Goal: Transaction & Acquisition: Purchase product/service

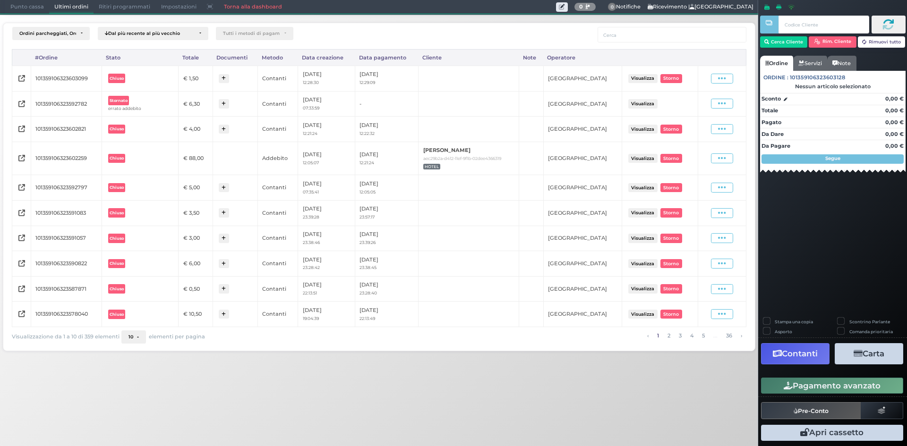
click at [31, 3] on span "Punto cassa" at bounding box center [27, 6] width 44 height 13
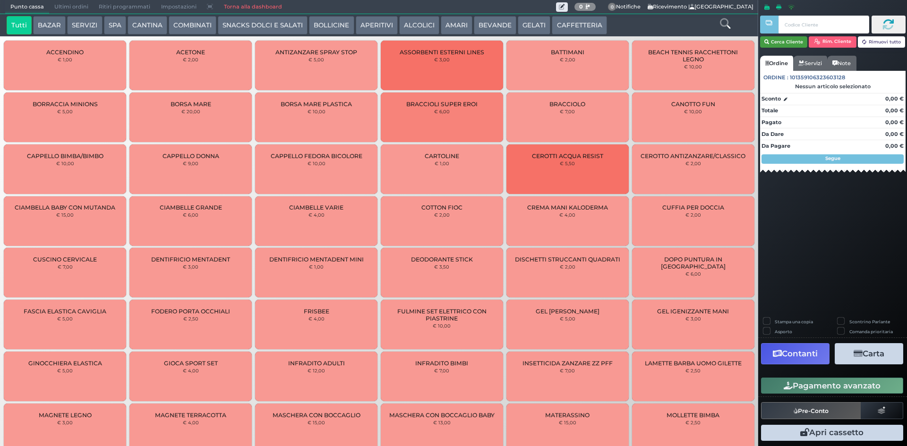
click at [784, 43] on button "Cerca Cliente" at bounding box center [784, 41] width 48 height 11
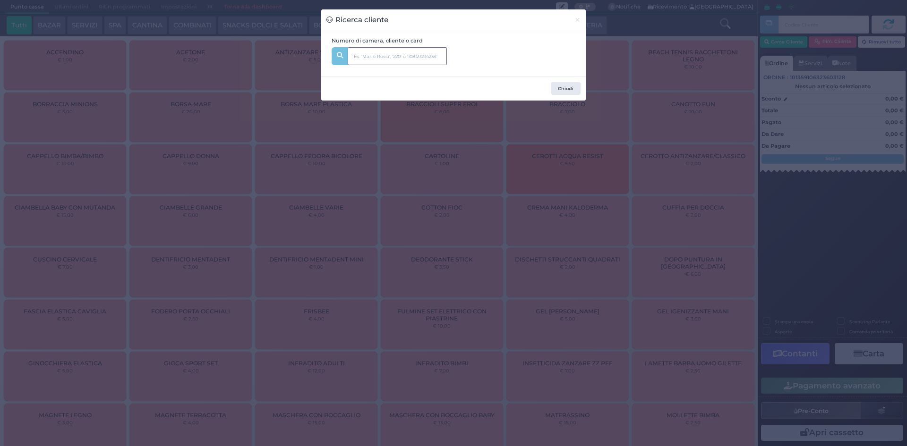
click at [411, 57] on input "text" at bounding box center [397, 56] width 99 height 18
type input "326"
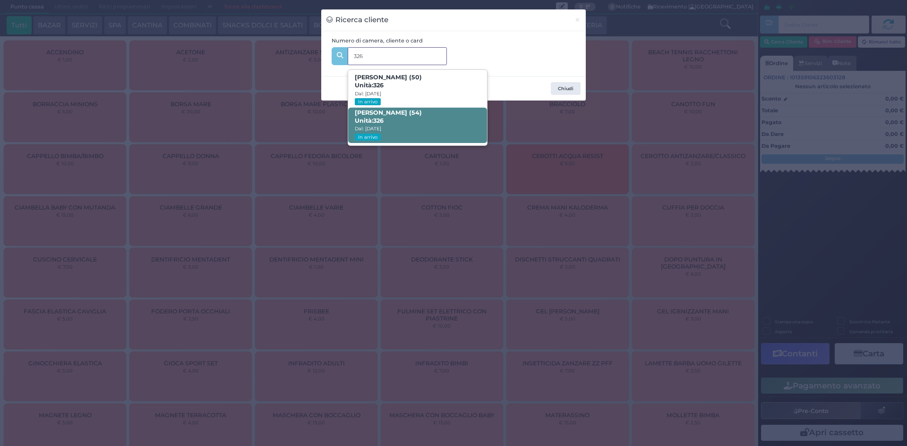
click at [442, 122] on span "[PERSON_NAME] (54) Unità: 326 Dal: [DATE] In arrivo" at bounding box center [417, 125] width 138 height 35
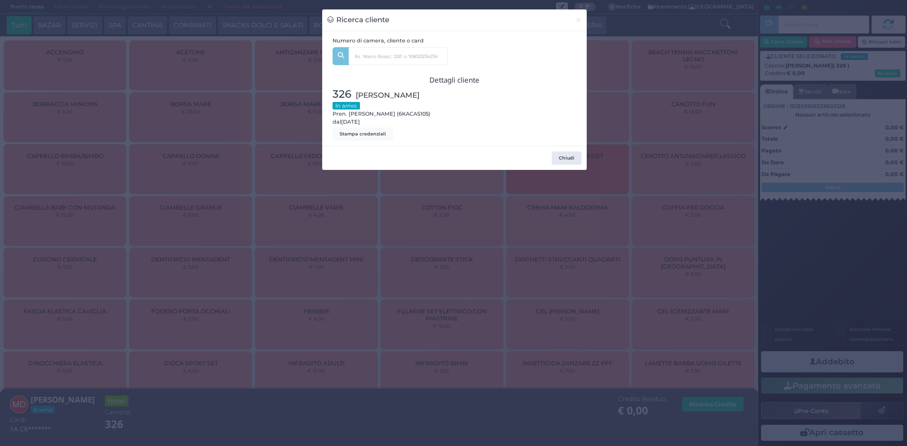
drag, startPoint x: 634, startPoint y: 78, endPoint x: 534, endPoint y: 67, distance: 99.9
click at [633, 78] on div "Ricerca cliente × Numero di camera, cliente o card 326 [PERSON_NAME] (50) Unità…" at bounding box center [453, 223] width 907 height 446
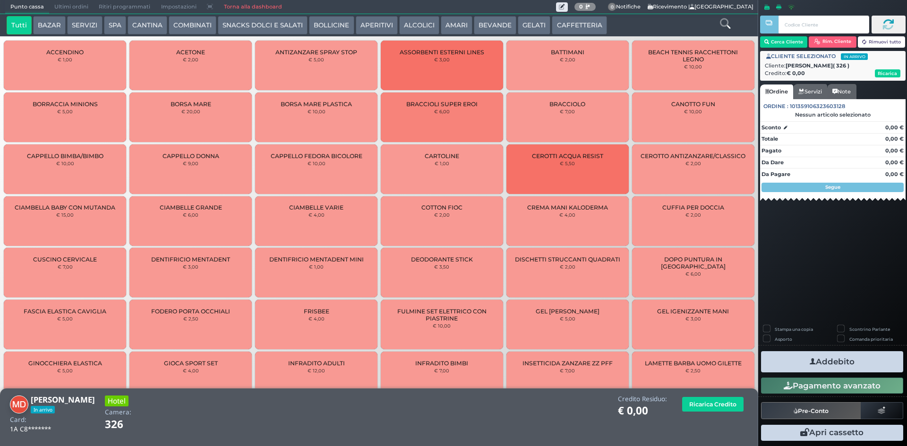
click at [160, 22] on button "CANTINA" at bounding box center [148, 25] width 40 height 19
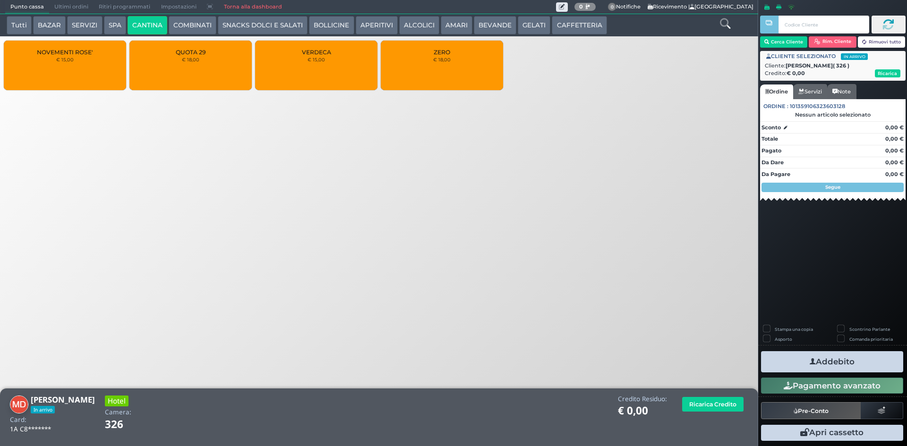
click at [220, 57] on div "QUOTA 29 € 18,00" at bounding box center [190, 66] width 122 height 50
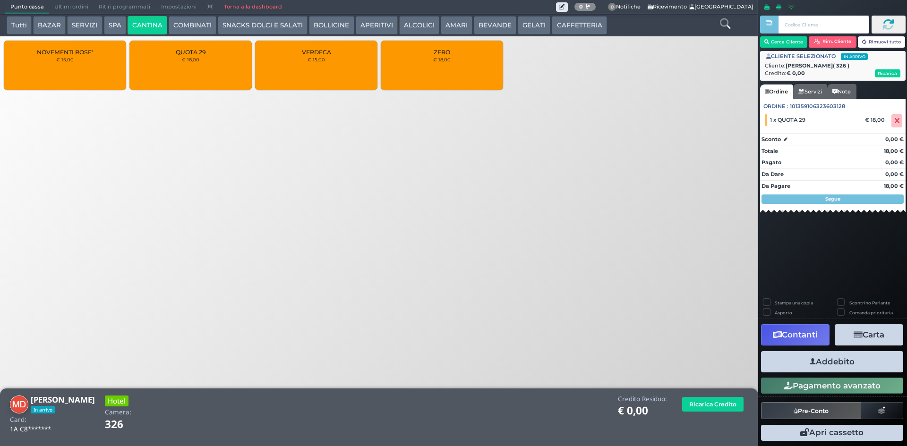
click at [242, 24] on button "SNACKS DOLCI E SALATI" at bounding box center [263, 25] width 90 height 19
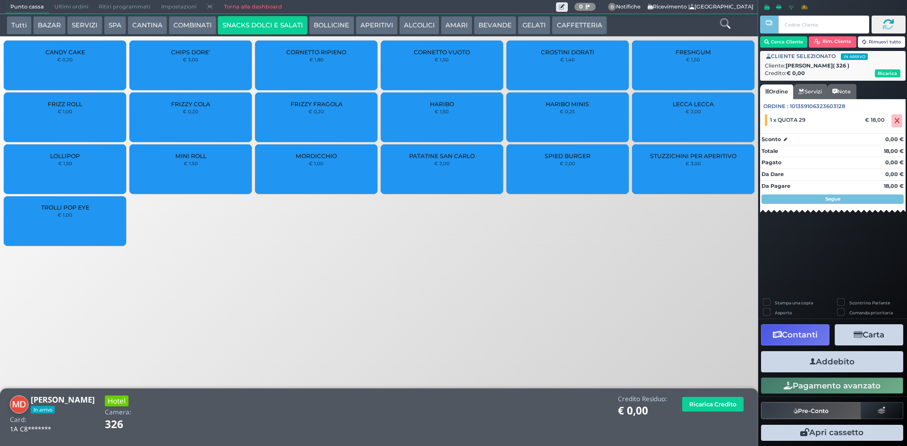
click at [199, 27] on button "COMBINATI" at bounding box center [193, 25] width 48 height 19
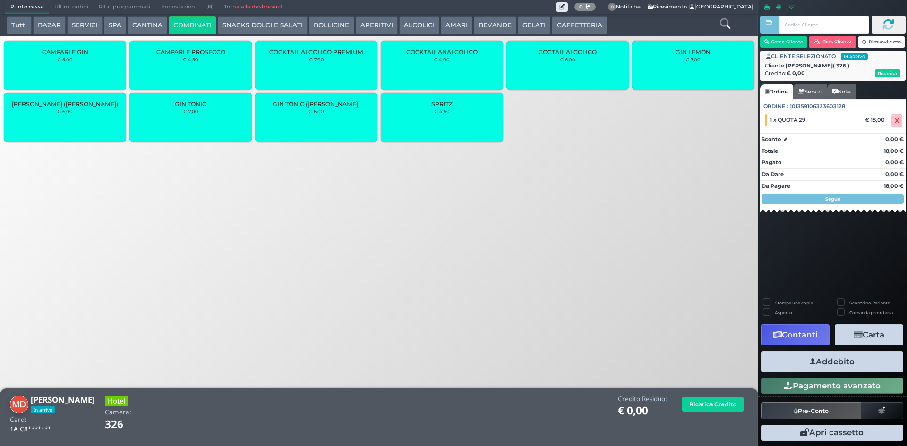
click at [330, 17] on button "BOLLICINE" at bounding box center [331, 25] width 45 height 19
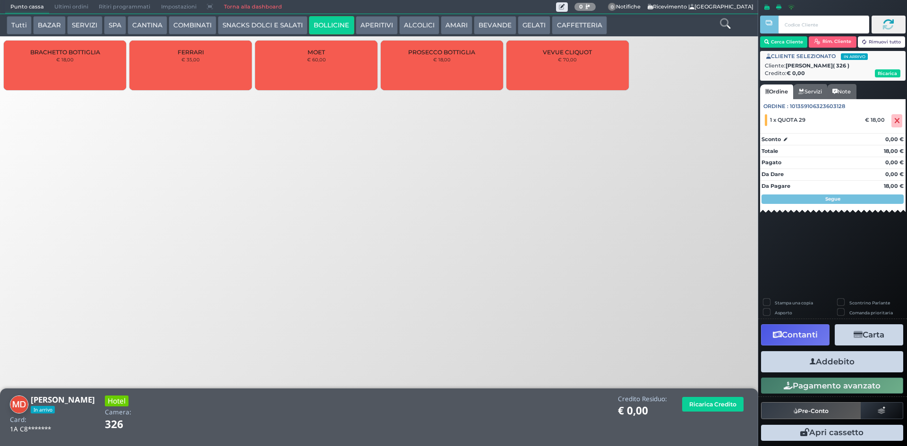
click at [240, 29] on button "SNACKS DOLCI E SALATI" at bounding box center [263, 25] width 90 height 19
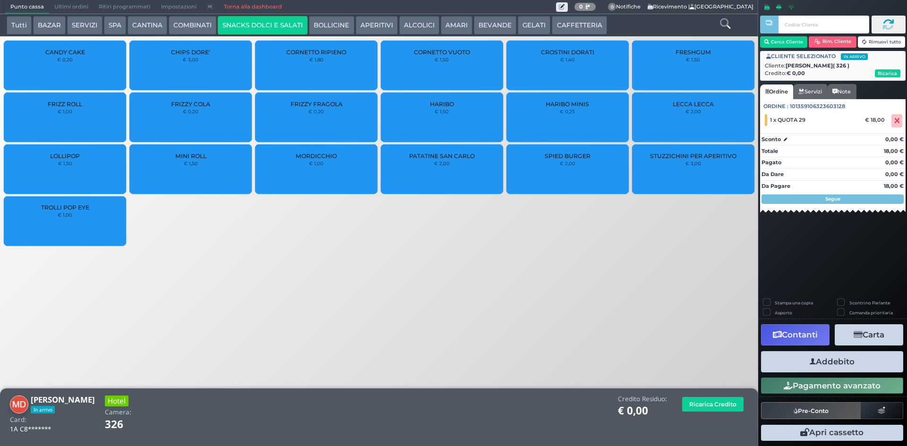
click at [371, 15] on div "Tutti BAZAR SERVIZI SPA [GEOGRAPHIC_DATA] COMBINATI SNACKS DOLCI E SALATI BOLLI…" at bounding box center [379, 25] width 758 height 22
click at [403, 22] on button "ALCOLICI" at bounding box center [419, 25] width 40 height 19
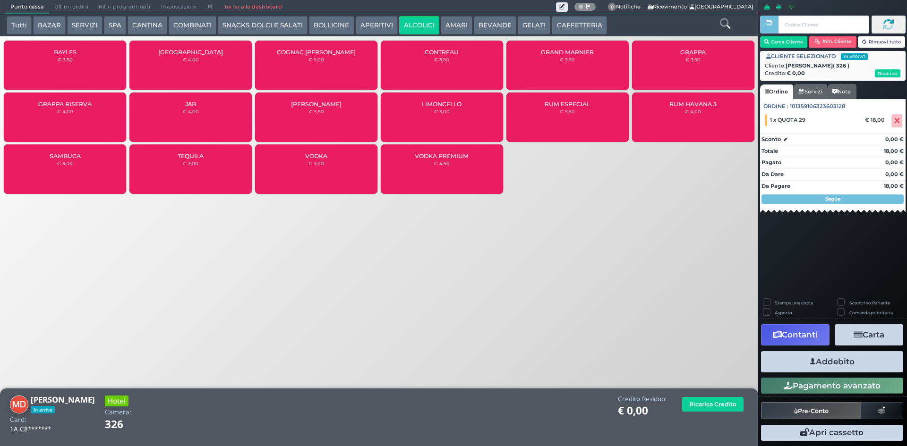
click at [357, 22] on button "APERITIVI" at bounding box center [377, 25] width 42 height 19
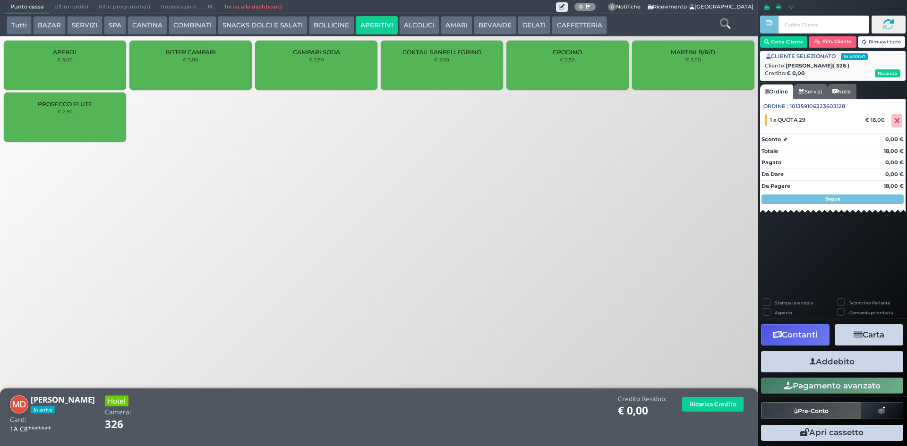
click at [288, 21] on button "SNACKS DOLCI E SALATI" at bounding box center [263, 25] width 90 height 19
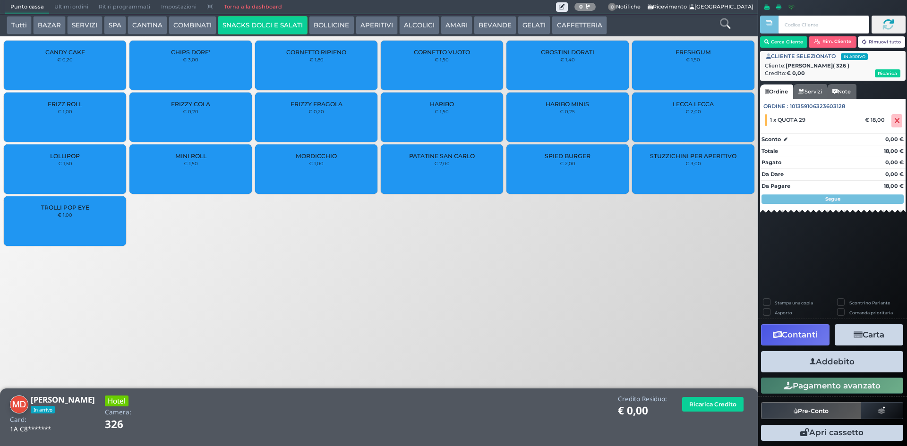
click at [195, 17] on button "COMBINATI" at bounding box center [193, 25] width 48 height 19
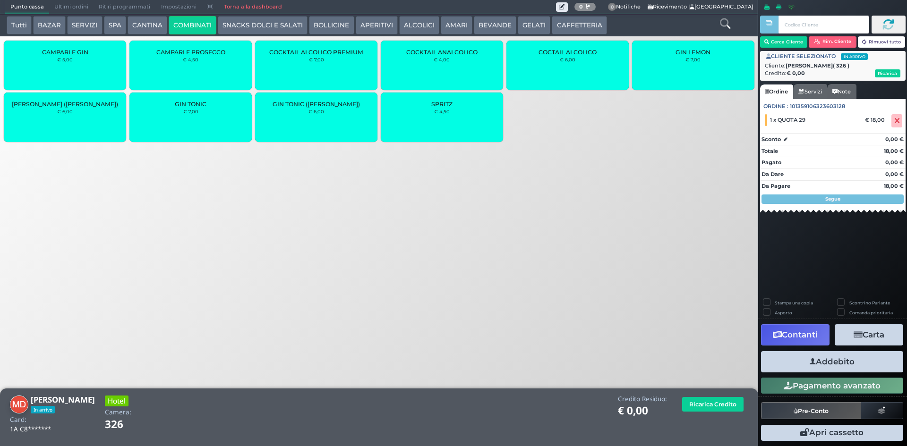
click at [151, 26] on button "CANTINA" at bounding box center [148, 25] width 40 height 19
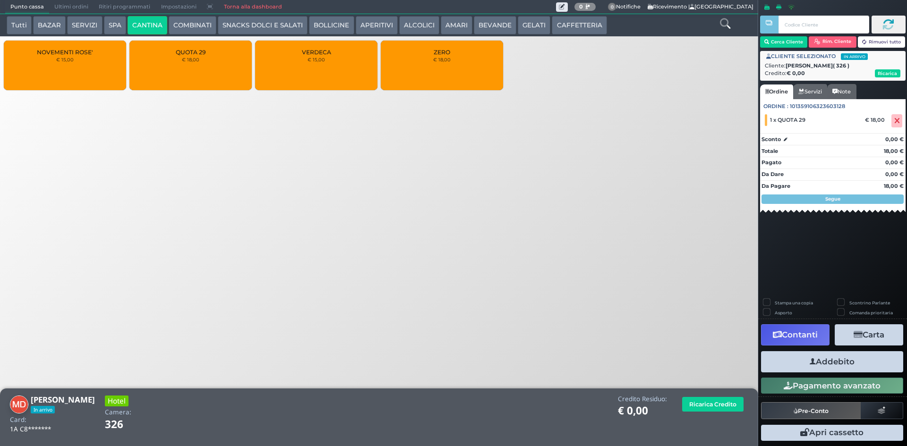
click at [462, 51] on div "ZERO € 18,00" at bounding box center [442, 66] width 122 height 50
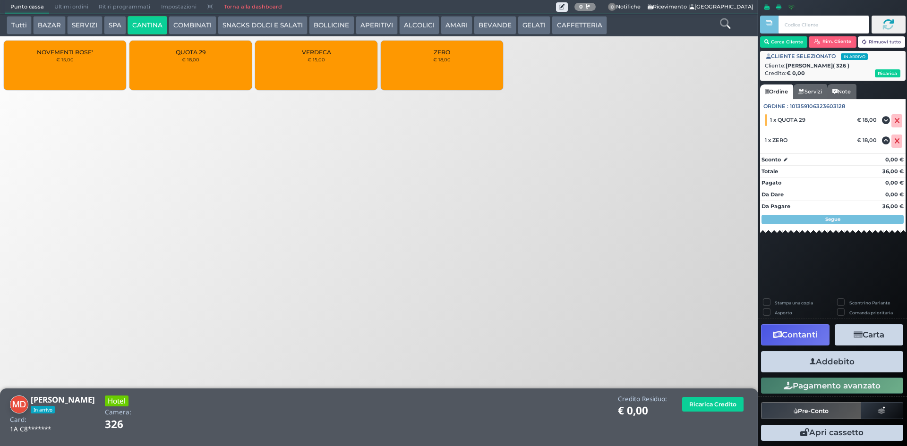
click at [850, 359] on button "Addebito" at bounding box center [832, 361] width 142 height 21
